Goal: Find specific page/section: Find specific page/section

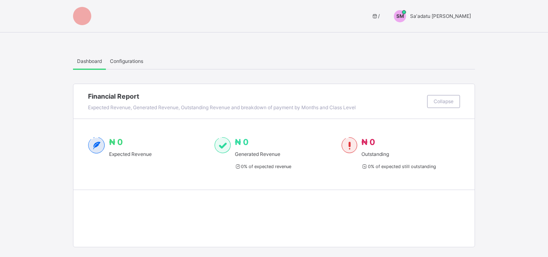
click at [439, 17] on span "Sa'adatu [PERSON_NAME]" at bounding box center [440, 16] width 61 height 6
click at [439, 32] on span "Switch to Admin View" at bounding box center [441, 34] width 62 height 9
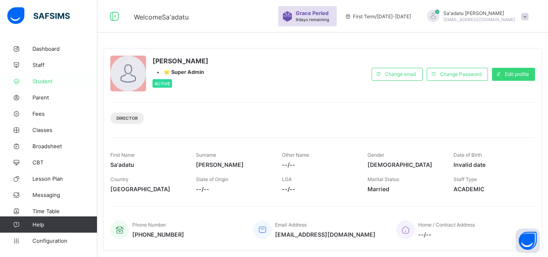
click at [43, 83] on span "Student" at bounding box center [64, 81] width 65 height 6
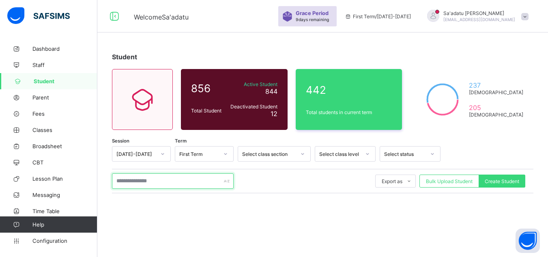
click at [177, 180] on input "text" at bounding box center [173, 180] width 122 height 15
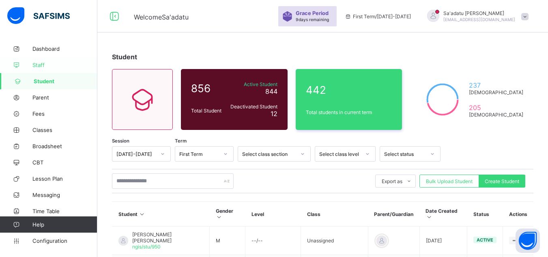
click at [37, 56] on link "Dashboard" at bounding box center [48, 49] width 97 height 16
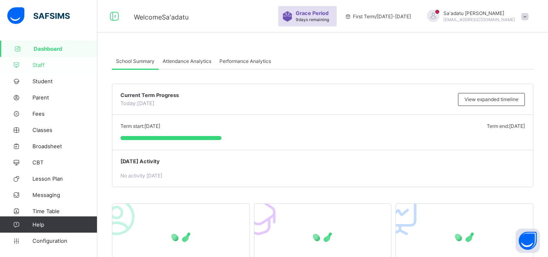
click at [46, 65] on span "Staff" at bounding box center [64, 65] width 65 height 6
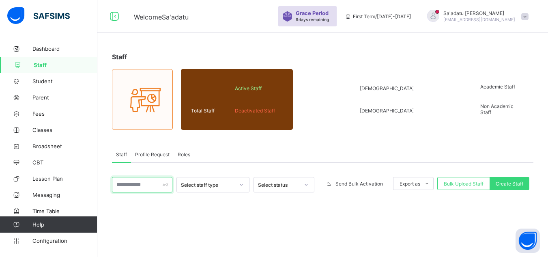
click at [156, 186] on input "text" at bounding box center [142, 184] width 60 height 15
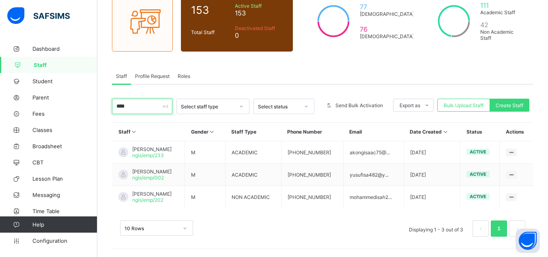
scroll to position [78, 0]
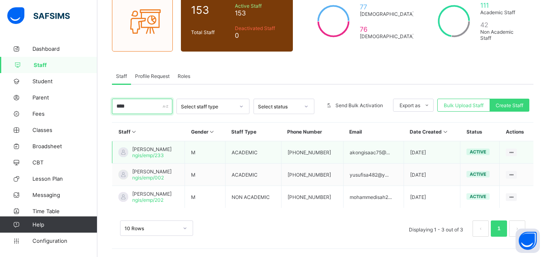
type input "****"
click at [137, 148] on span "[PERSON_NAME]" at bounding box center [151, 149] width 39 height 6
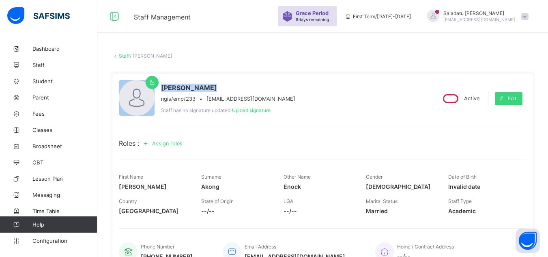
drag, startPoint x: 162, startPoint y: 86, endPoint x: 230, endPoint y: 93, distance: 68.9
click at [230, 93] on div "Akong [PERSON_NAME] ngis/emp/233 • [EMAIL_ADDRESS][DOMAIN_NAME]" at bounding box center [228, 93] width 134 height 18
copy span "[PERSON_NAME]"
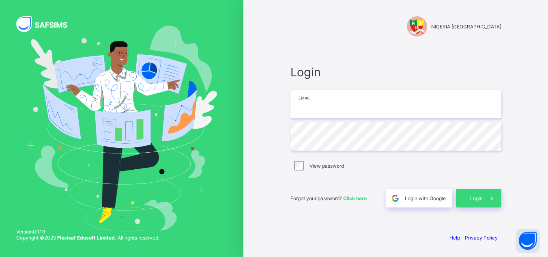
type input "**********"
